Goal: Task Accomplishment & Management: Use online tool/utility

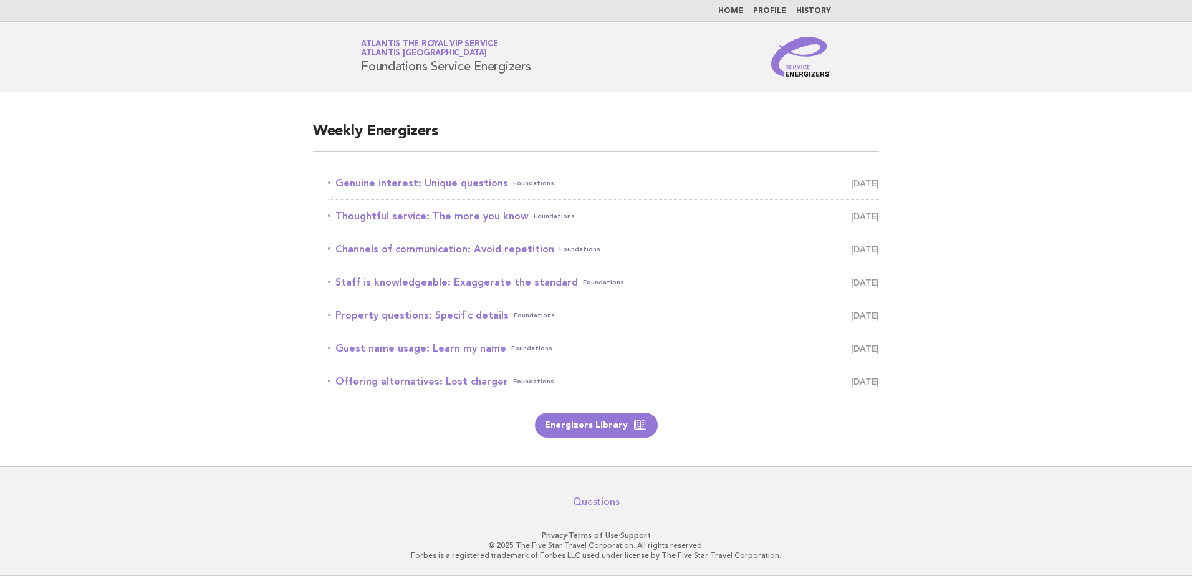
click at [170, 281] on main "Weekly Energizers Genuine interest: Unique questions Foundations September 23 T…" at bounding box center [596, 279] width 1192 height 374
click at [423, 180] on link "Genuine interest: Unique questions Foundations September 23" at bounding box center [603, 183] width 551 height 17
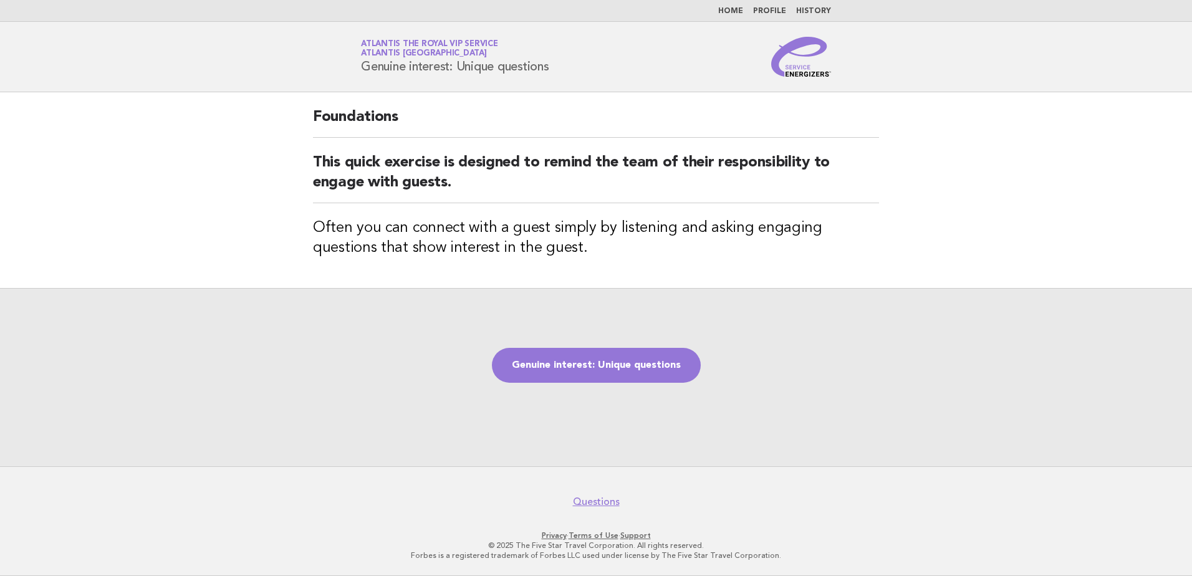
drag, startPoint x: 360, startPoint y: 70, endPoint x: 574, endPoint y: 64, distance: 213.4
click at [574, 64] on div "Service Energizers Atlantis the Royal VIP Service Atlantis [GEOGRAPHIC_DATA] Ge…" at bounding box center [596, 57] width 505 height 40
drag, startPoint x: 574, startPoint y: 64, endPoint x: 527, endPoint y: 112, distance: 66.6
click at [529, 112] on h2 "Foundations" at bounding box center [596, 122] width 566 height 31
click at [198, 153] on main "Foundations This quick exercise is designed to remind the team of their respons…" at bounding box center [596, 279] width 1192 height 374
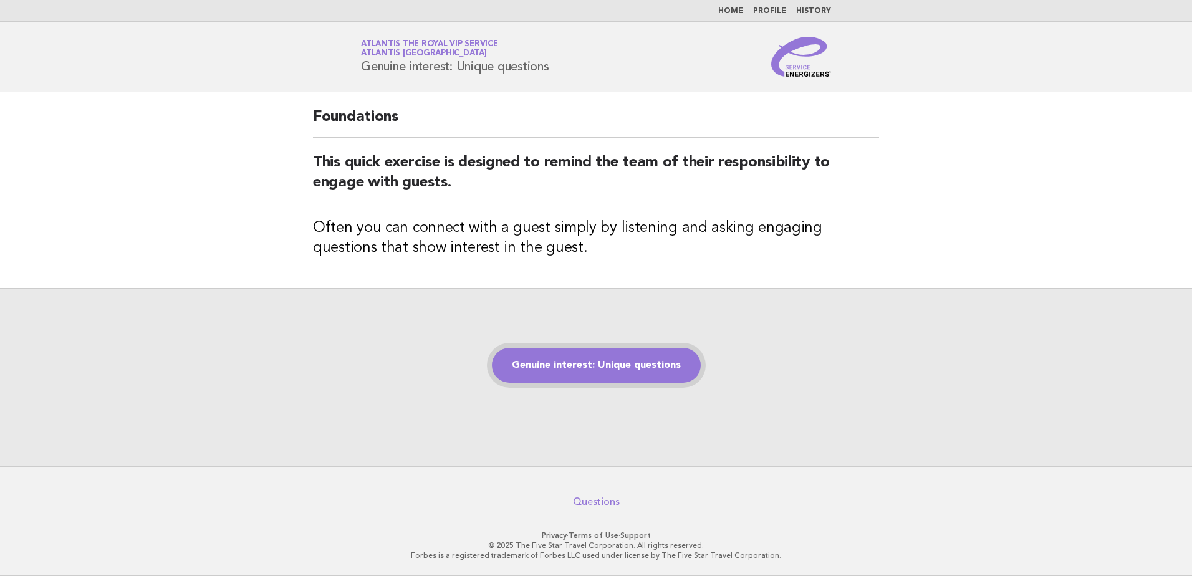
click at [596, 366] on link "Genuine interest: Unique questions" at bounding box center [596, 365] width 209 height 35
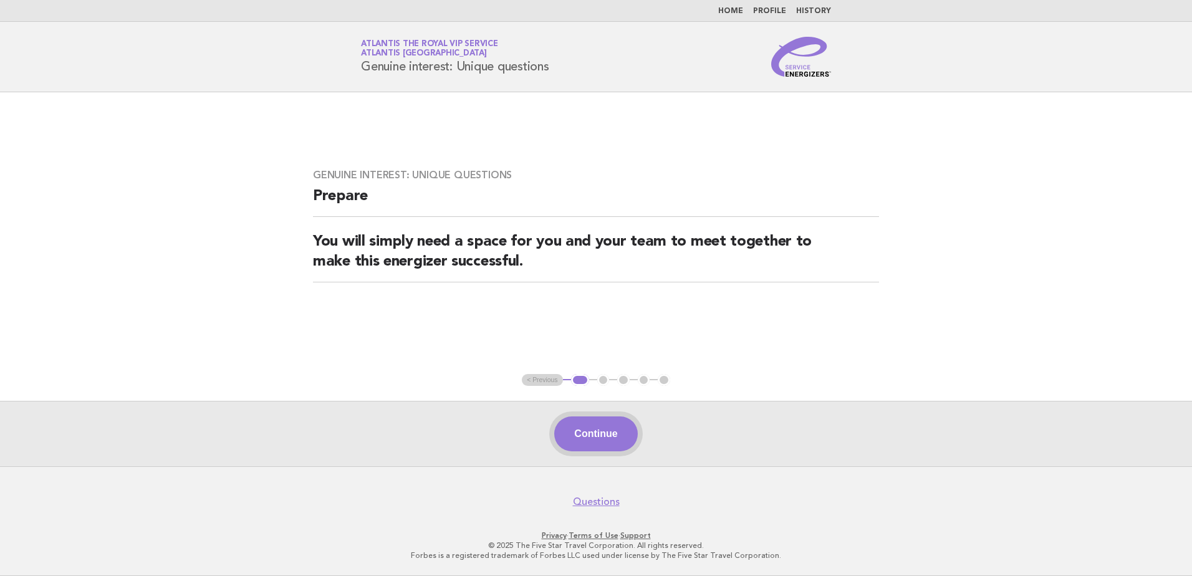
click at [597, 427] on button "Continue" at bounding box center [595, 434] width 83 height 35
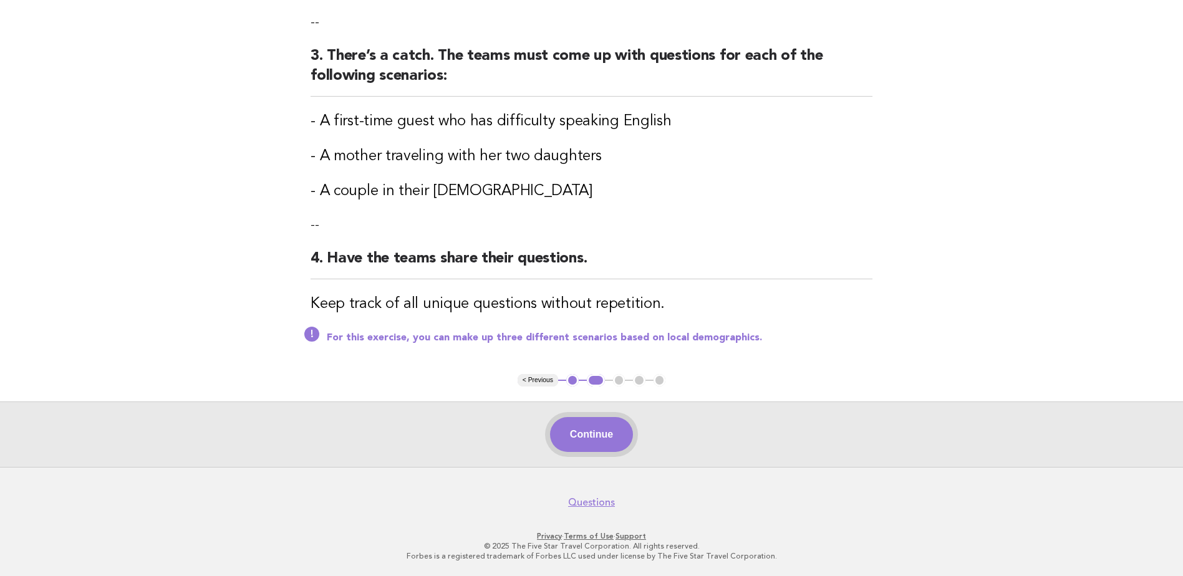
click at [604, 425] on button "Continue" at bounding box center [591, 434] width 83 height 35
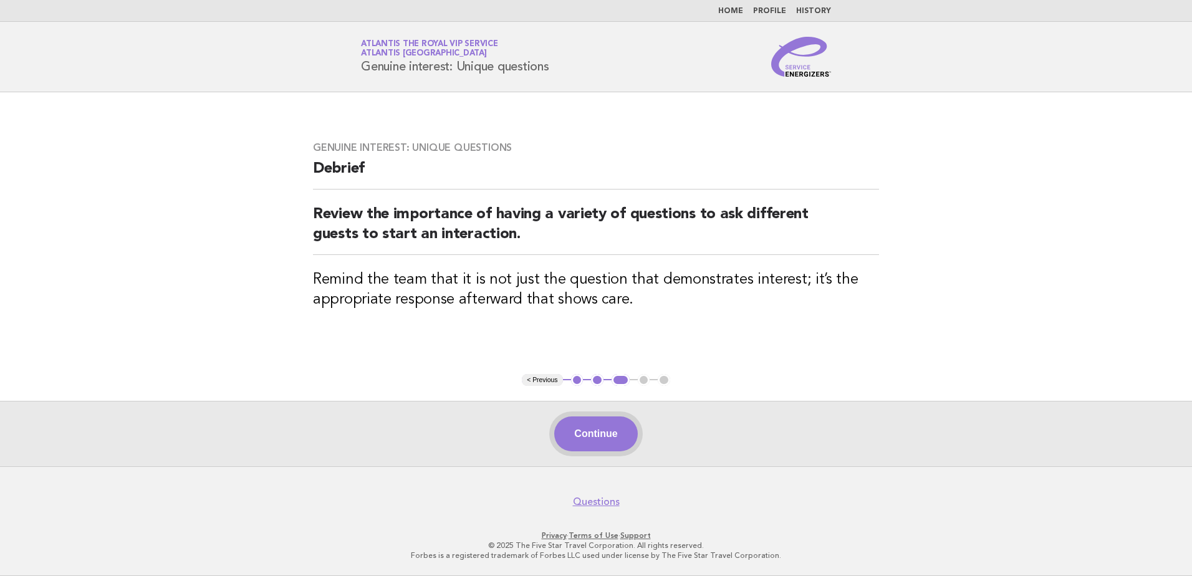
click at [587, 438] on button "Continue" at bounding box center [595, 434] width 83 height 35
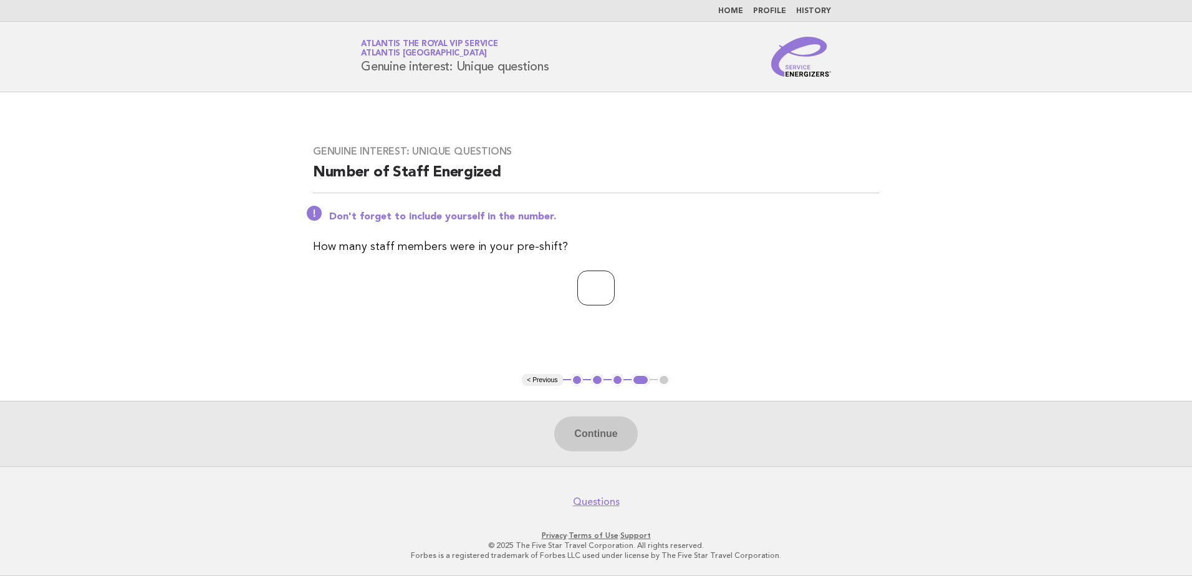
click at [615, 280] on input "number" at bounding box center [596, 288] width 37 height 35
type input "*"
click at [626, 435] on button "Continue" at bounding box center [595, 434] width 83 height 35
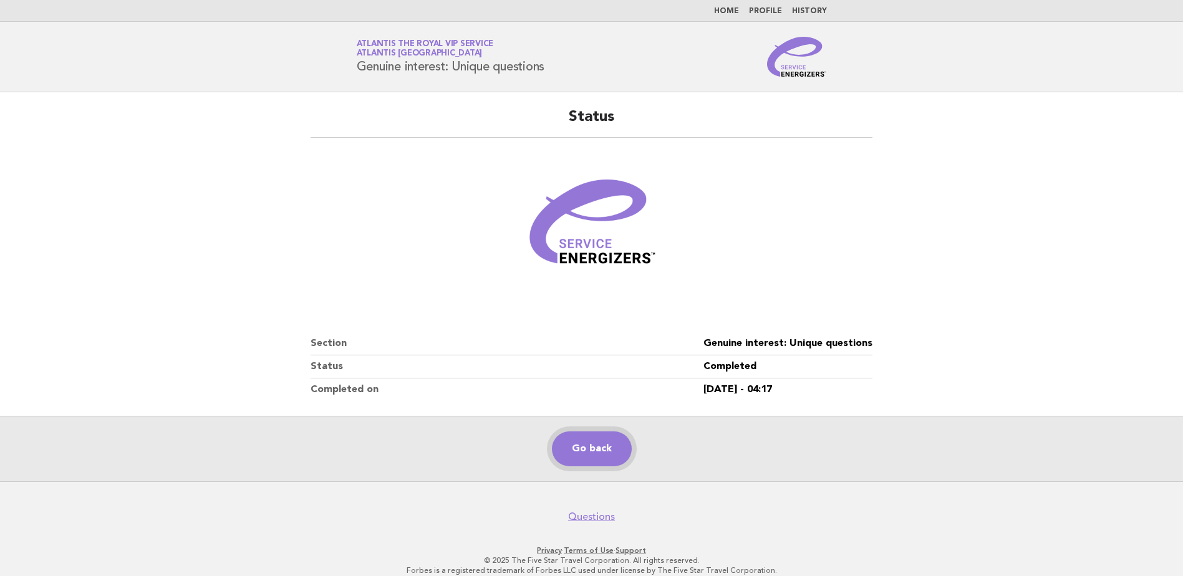
click at [586, 438] on link "Go back" at bounding box center [592, 449] width 80 height 35
